Goal: Task Accomplishment & Management: Use online tool/utility

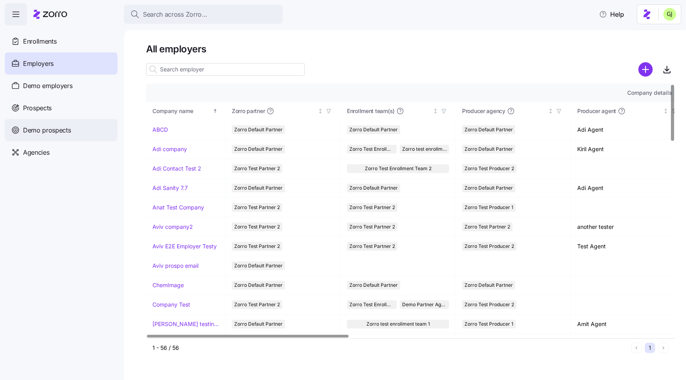
click at [62, 129] on span "Demo prospects" at bounding box center [47, 130] width 48 height 10
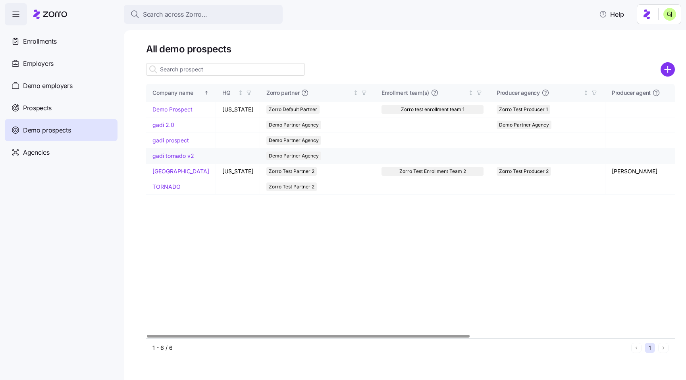
click at [184, 155] on link "gadi tornado v2" at bounding box center [173, 155] width 42 height 7
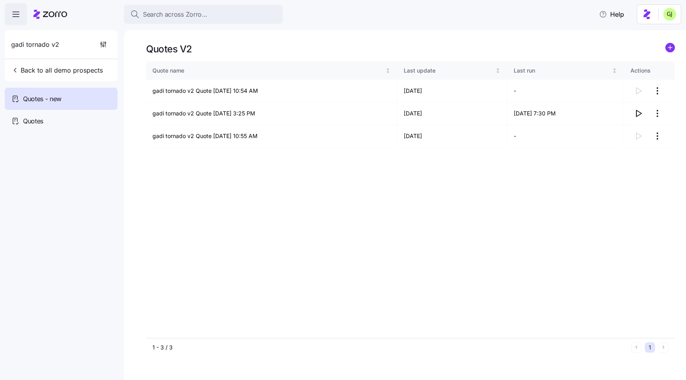
click at [669, 48] on icon "add icon" at bounding box center [670, 48] width 4 height 0
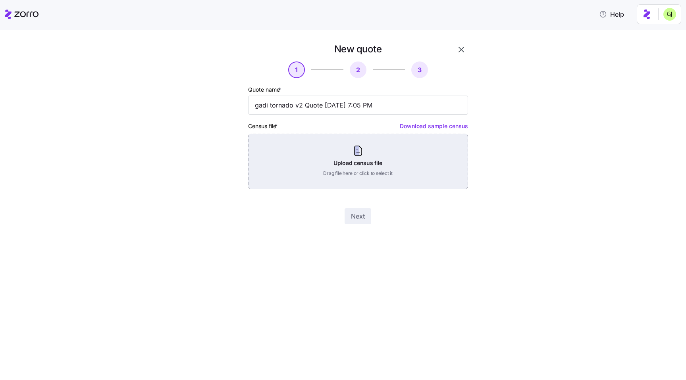
click at [392, 163] on div "Upload census file Drag file here or click to select it" at bounding box center [358, 162] width 220 height 56
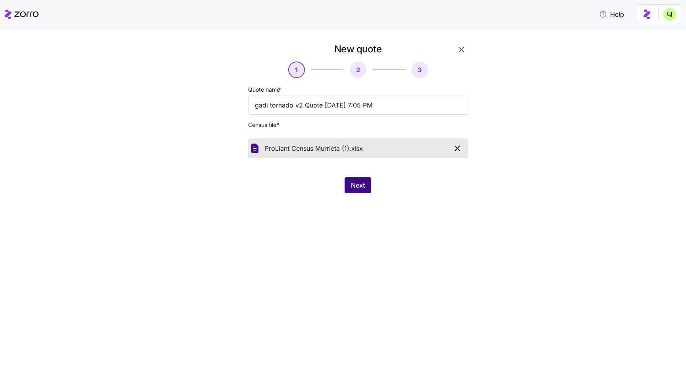
click at [361, 186] on span "Next" at bounding box center [358, 186] width 14 height 10
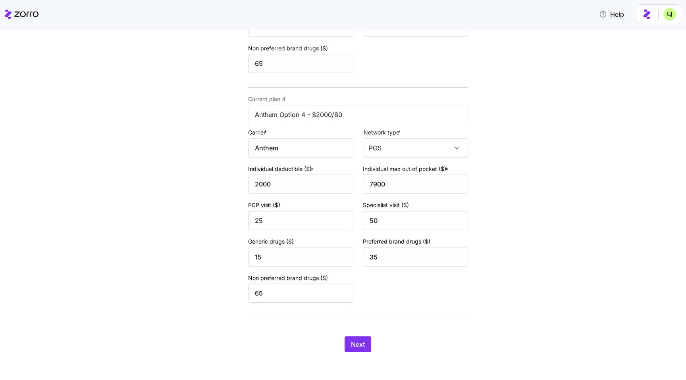
scroll to position [702, 0]
click at [353, 341] on span "Next" at bounding box center [358, 344] width 14 height 10
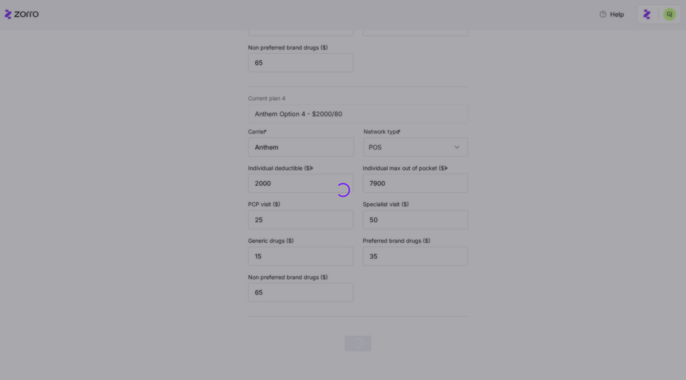
scroll to position [0, 0]
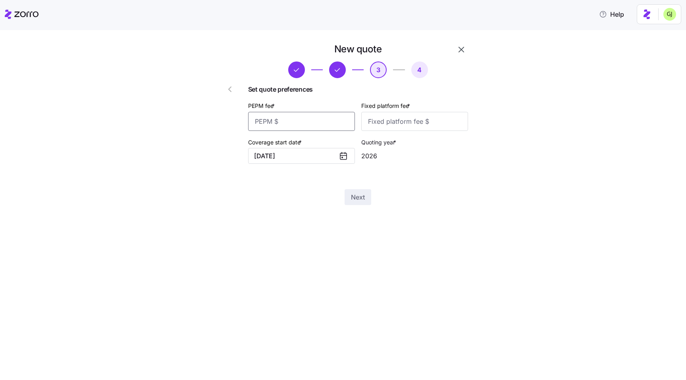
click at [317, 122] on input "PEPM fee *" at bounding box center [301, 121] width 107 height 19
type input "55"
type input "100"
click at [354, 201] on span "Next" at bounding box center [358, 198] width 14 height 10
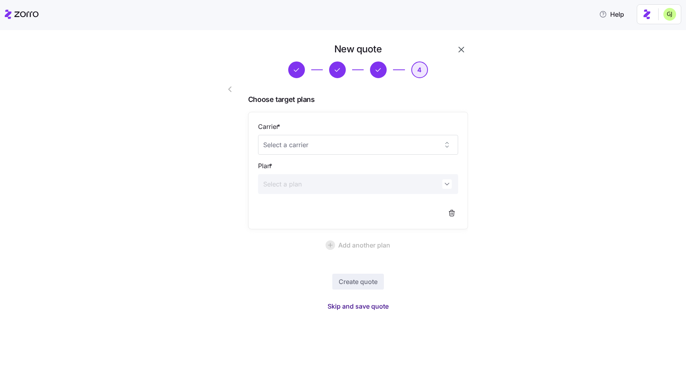
click at [372, 303] on span "Skip and save quote" at bounding box center [358, 307] width 61 height 10
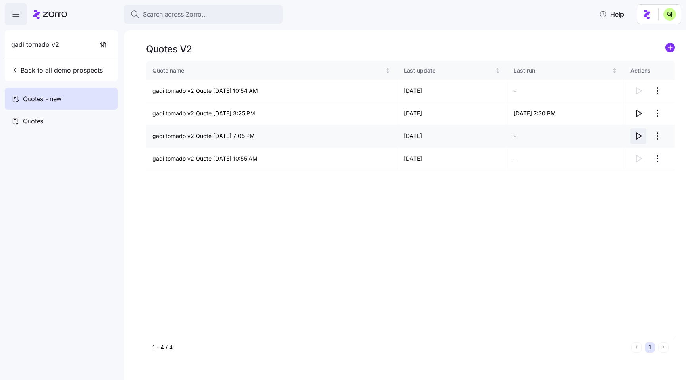
click at [638, 137] on icon "button" at bounding box center [639, 136] width 10 height 10
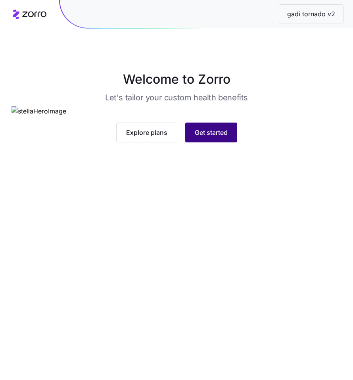
click at [224, 137] on span "Get started" at bounding box center [211, 133] width 33 height 10
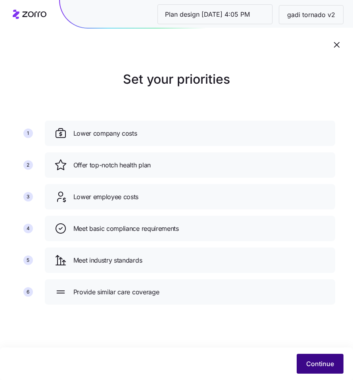
click at [327, 367] on span "Continue" at bounding box center [321, 364] width 28 height 10
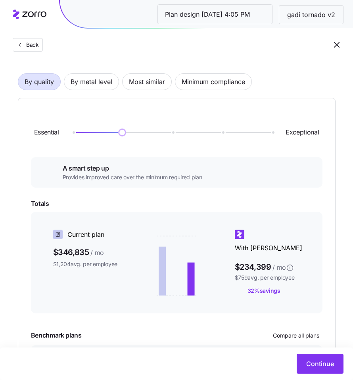
scroll to position [124, 0]
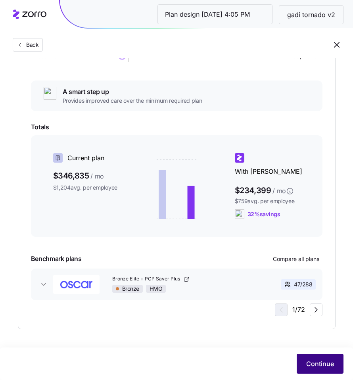
click at [320, 357] on button "Continue" at bounding box center [320, 364] width 47 height 20
